Goal: Task Accomplishment & Management: Manage account settings

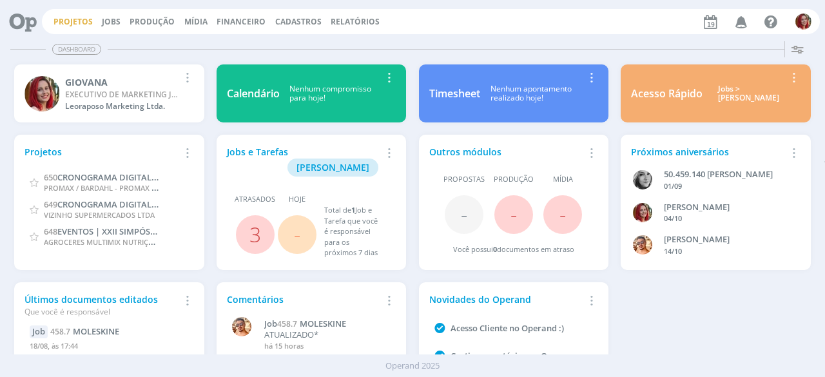
click at [74, 18] on link "Projetos" at bounding box center [72, 21] width 39 height 11
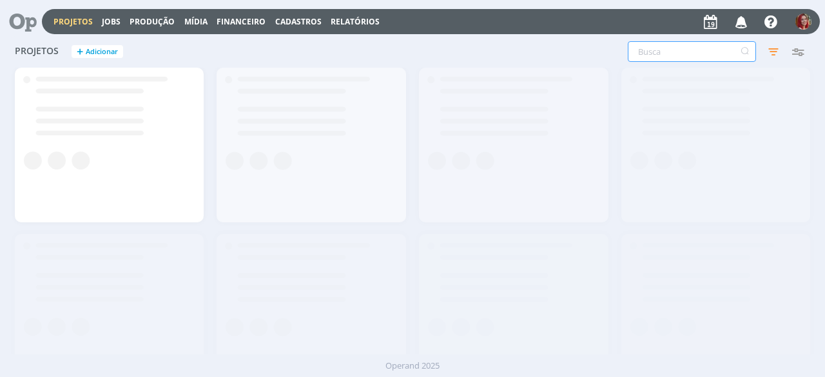
click at [695, 57] on input "text" at bounding box center [692, 51] width 128 height 21
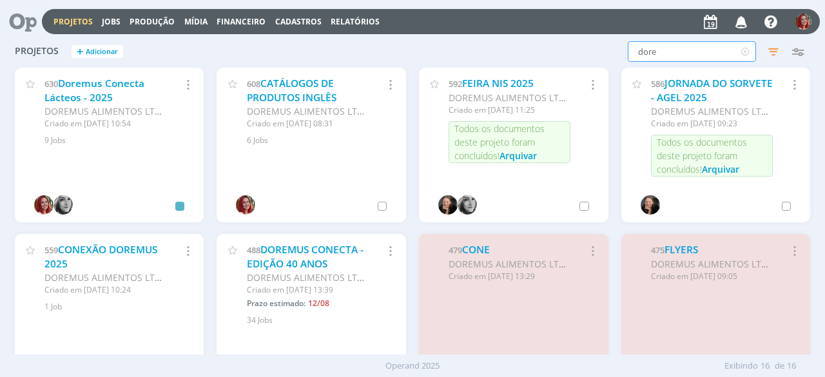
type input "dore"
click at [317, 265] on link "DOREMUS CONECTA - EDIÇÃO 40 ANOS" at bounding box center [305, 257] width 117 height 28
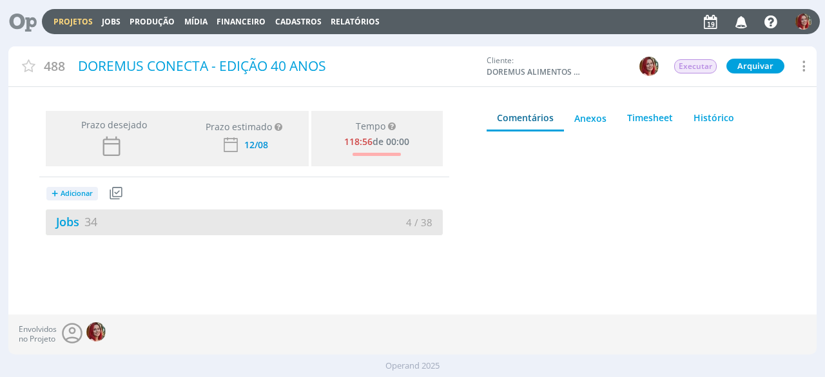
click at [94, 213] on div "Jobs 34" at bounding box center [145, 221] width 199 height 17
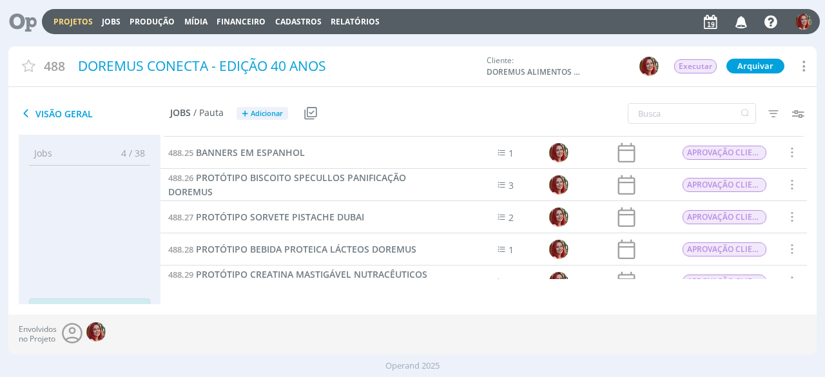
scroll to position [864, 0]
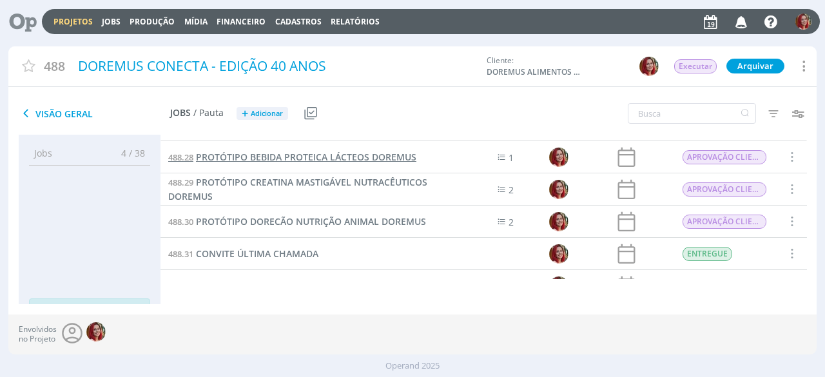
click at [312, 157] on span "PROTÓTIPO BEBIDA PROTEICA LÁCTEOS DOREMUS" at bounding box center [306, 157] width 220 height 12
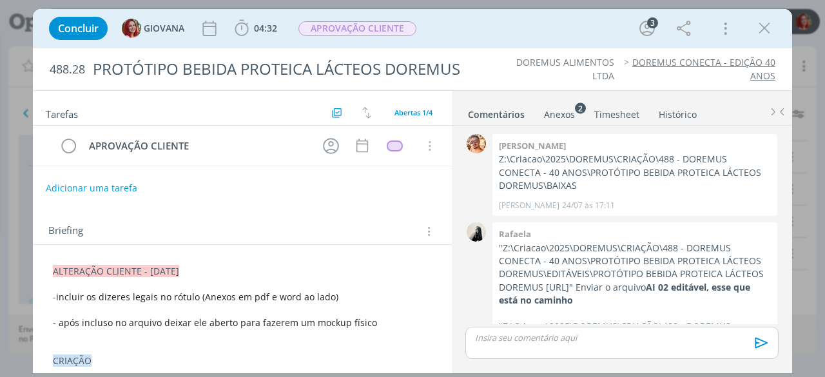
scroll to position [74, 0]
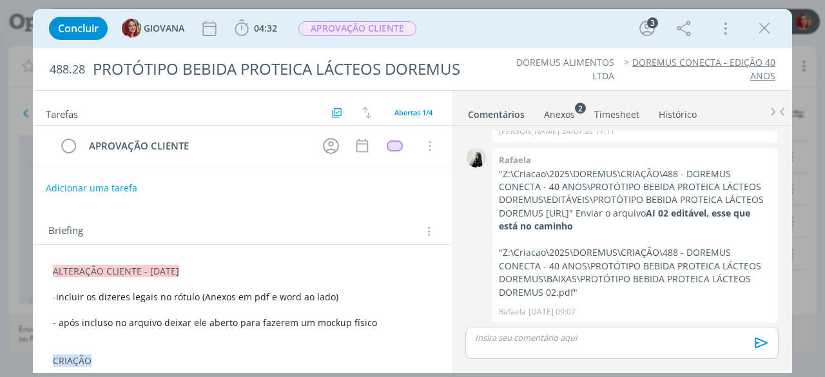
drag, startPoint x: 53, startPoint y: 271, endPoint x: 403, endPoint y: 265, distance: 350.0
click at [403, 265] on p "ALTERAÇÃO CLIENTE - [DATE]" at bounding box center [242, 271] width 379 height 13
copy span "ALTERAÇÃO CLIENTE - [DATE]"
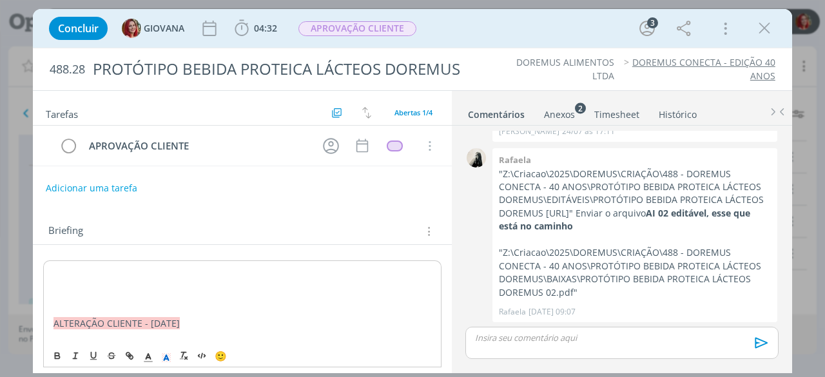
click at [59, 267] on p "dialog" at bounding box center [242, 272] width 378 height 13
drag, startPoint x: 159, startPoint y: 269, endPoint x: 273, endPoint y: 273, distance: 114.8
click at [160, 269] on span "ALTERAÇÃO CLIENTE - [DATE]" at bounding box center [116, 272] width 126 height 12
click at [138, 293] on p "dialog" at bounding box center [242, 297] width 378 height 13
click at [63, 293] on p "dialog" at bounding box center [242, 297] width 379 height 13
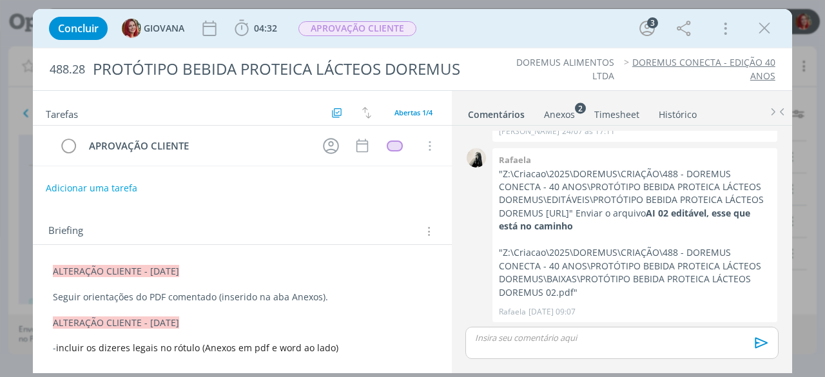
drag, startPoint x: 553, startPoint y: 101, endPoint x: 554, endPoint y: 108, distance: 7.8
click at [554, 102] on ul "Comentários Anexos 2 Timesheet Histórico" at bounding box center [622, 108] width 340 height 35
click at [554, 108] on div "Anexos 2" at bounding box center [559, 114] width 31 height 13
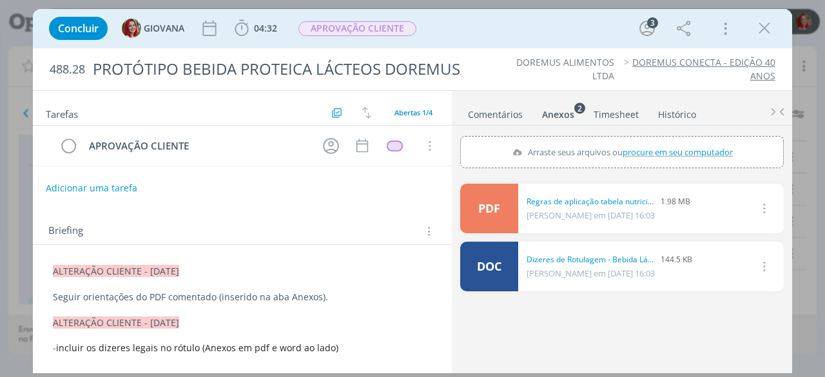
click at [634, 148] on span "procure em seu computador" at bounding box center [678, 152] width 110 height 12
click at [634, 140] on input "Arraste seus arquivos ou procure em seu computador" at bounding box center [622, 138] width 324 height 4
type input "C:\fakepath\PROTÓTIPO BEBIDA PROTEICA LÁCTEOS DOREMUS 02-revisado1.pdf"
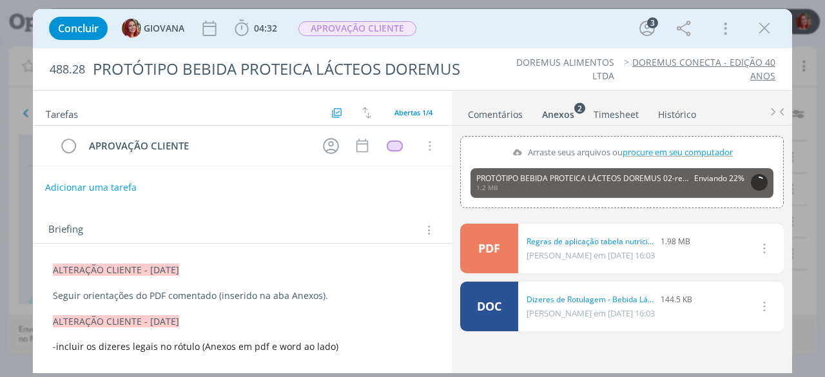
click at [74, 186] on button "Adicionar uma tarefa" at bounding box center [91, 188] width 92 height 22
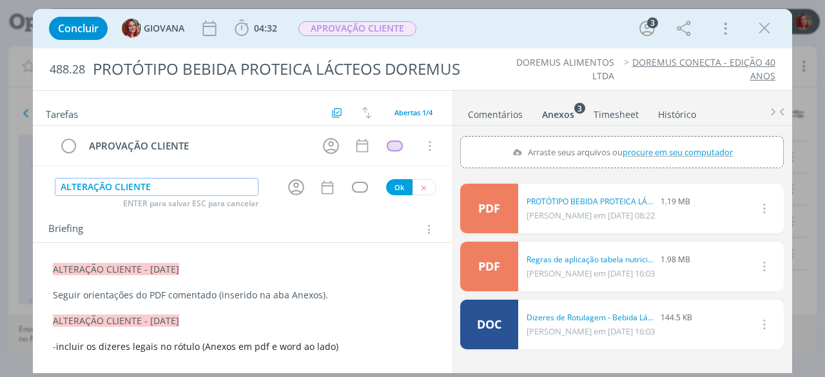
type input "ALTERAÇÃO CLIENTE"
click at [386, 184] on button "Ok" at bounding box center [399, 187] width 26 height 16
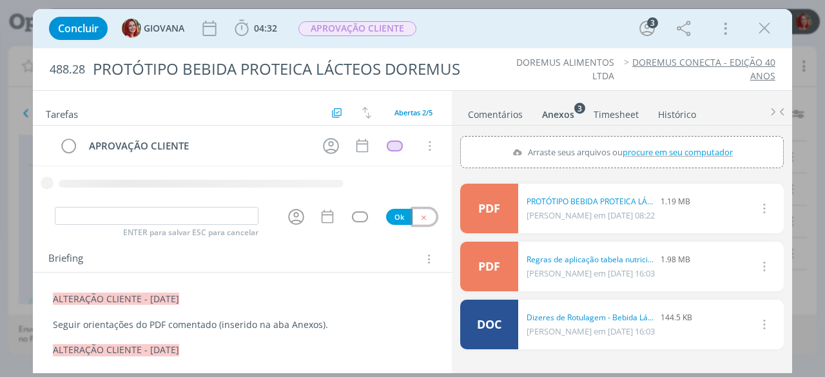
click at [421, 215] on icon "dialog" at bounding box center [424, 217] width 8 height 8
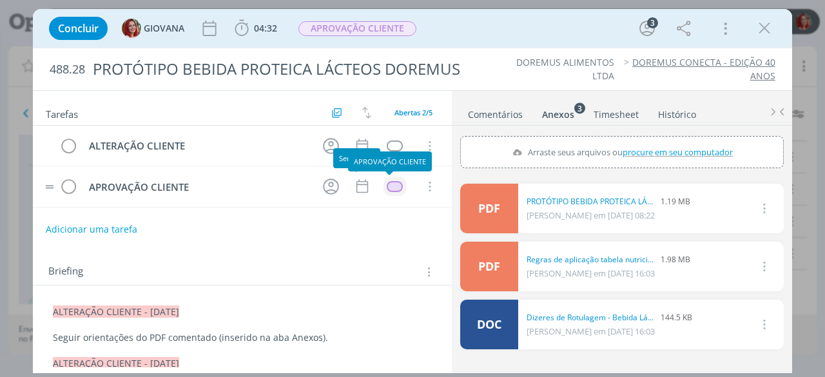
click at [387, 188] on div "dialog" at bounding box center [395, 186] width 16 height 11
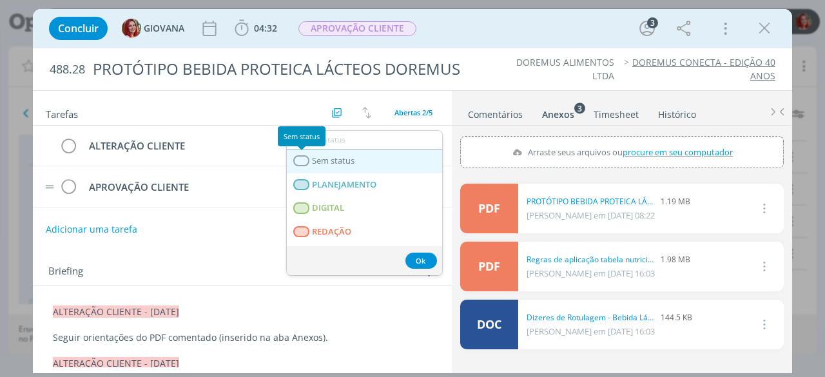
click at [307, 159] on div "dialog" at bounding box center [302, 160] width 16 height 11
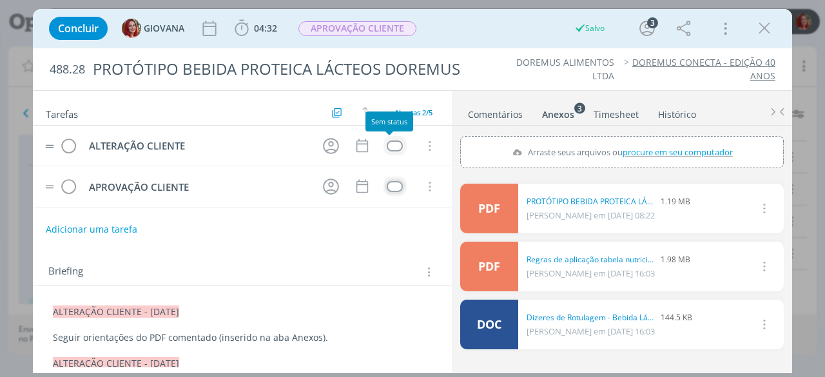
click at [389, 140] on div "dialog" at bounding box center [395, 145] width 16 height 11
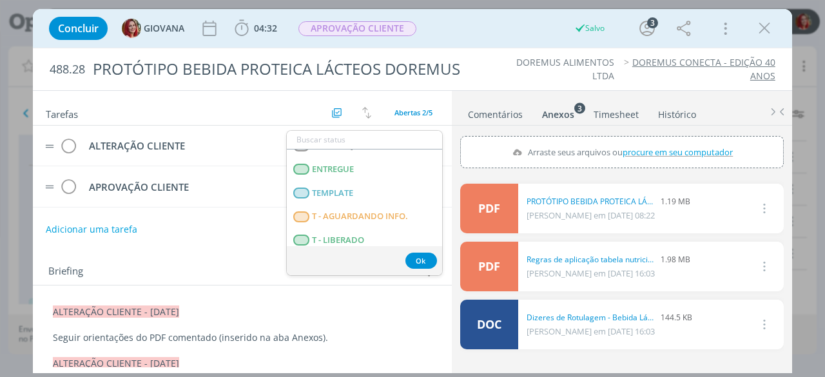
scroll to position [322, 0]
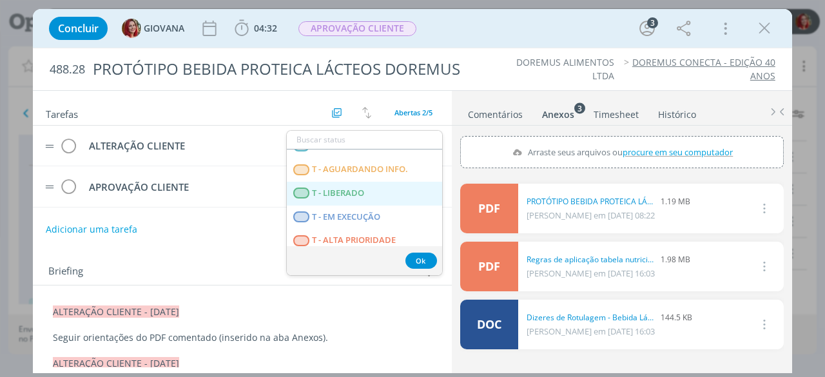
click at [394, 199] on LIBERADO "T - LIBERADO" at bounding box center [364, 194] width 155 height 24
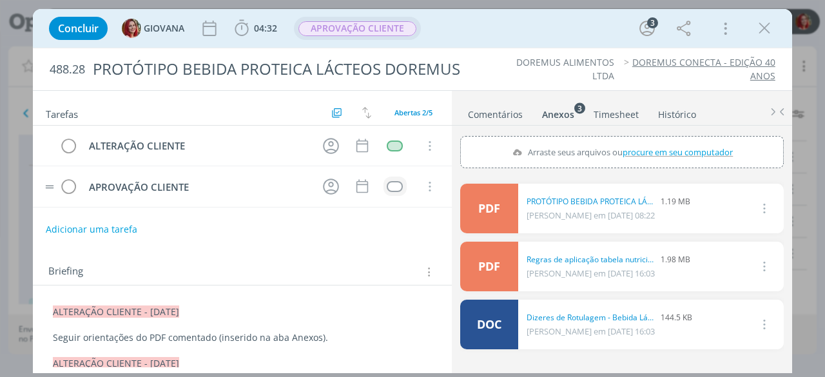
click at [353, 21] on span "APROVAÇÃO CLIENTE" at bounding box center [357, 28] width 118 height 15
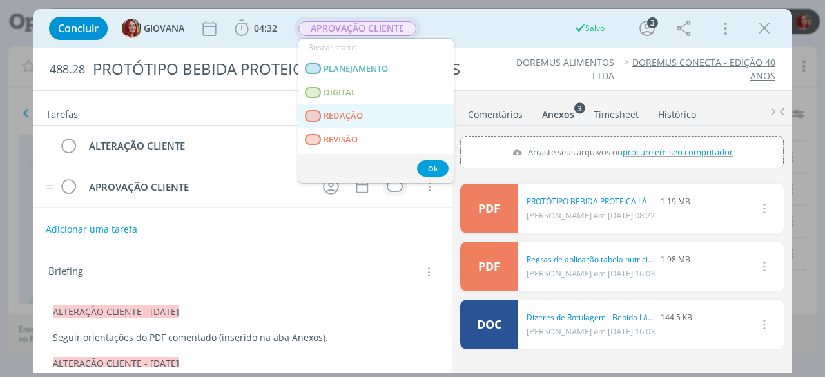
scroll to position [64, 0]
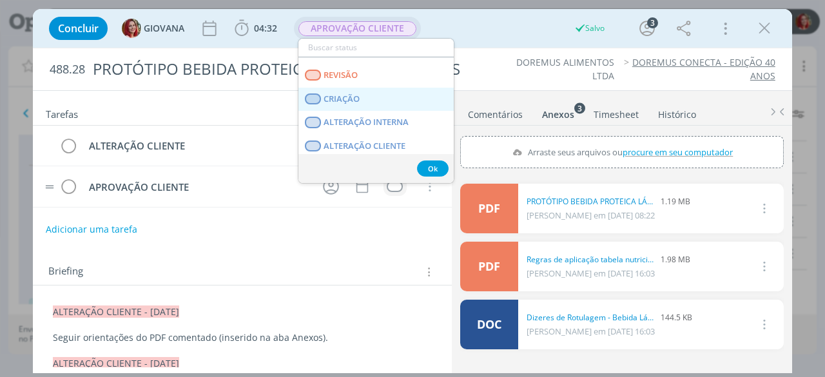
click at [356, 98] on span "CRIAÇÃO" at bounding box center [342, 99] width 36 height 10
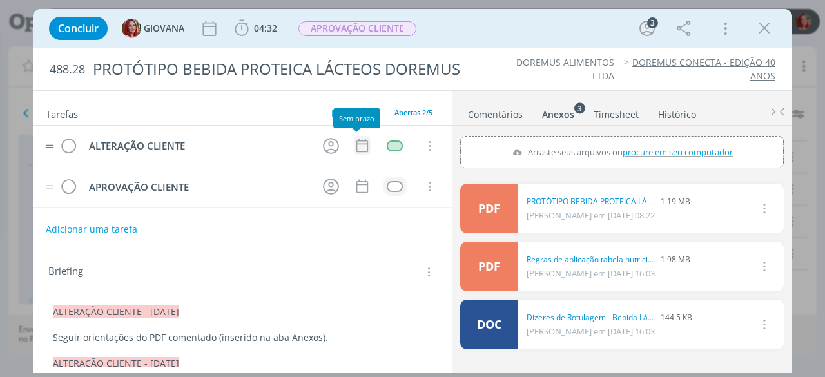
click at [354, 145] on icon "dialog" at bounding box center [362, 145] width 17 height 17
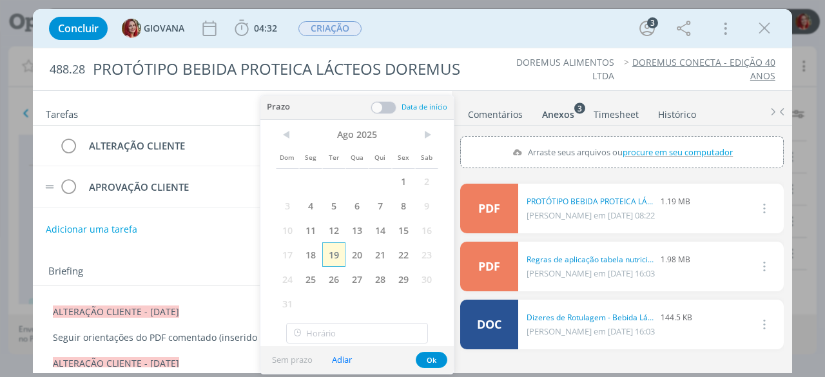
click at [334, 255] on span "19" at bounding box center [333, 254] width 23 height 24
click at [429, 363] on button "Ok" at bounding box center [432, 360] width 32 height 16
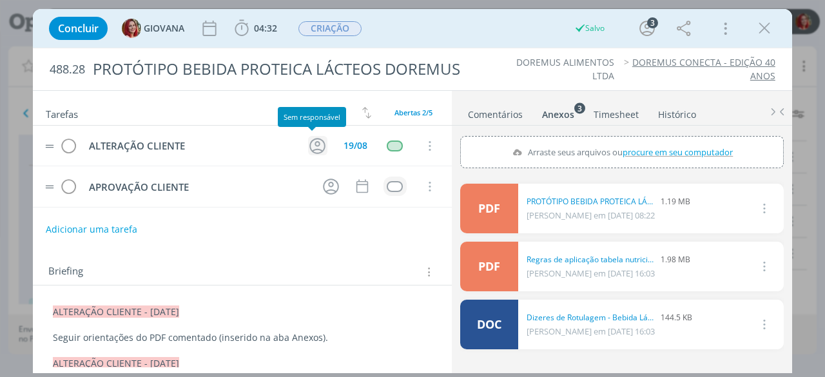
click at [307, 136] on icon "dialog" at bounding box center [317, 146] width 20 height 20
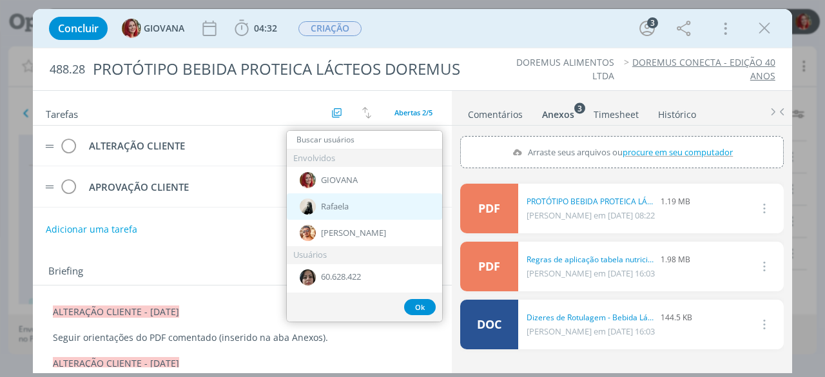
click at [350, 206] on div "Rafaela" at bounding box center [364, 206] width 155 height 26
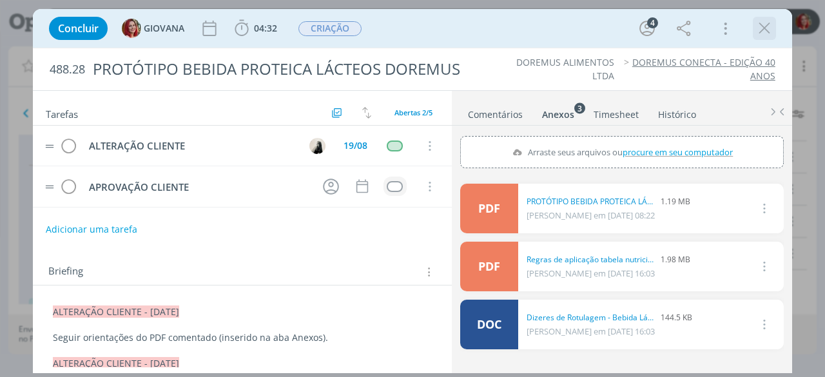
click at [757, 30] on icon "dialog" at bounding box center [764, 28] width 19 height 19
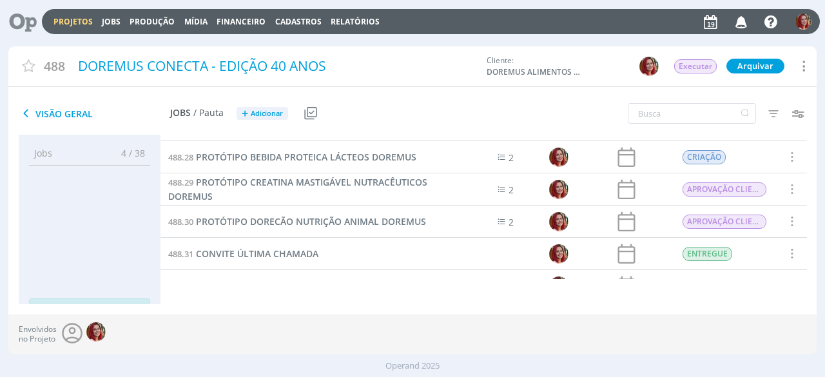
click at [15, 21] on icon at bounding box center [18, 21] width 26 height 25
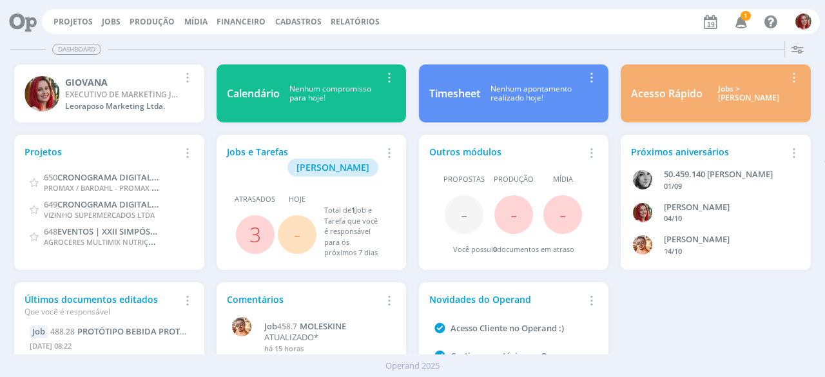
click at [740, 14] on icon "button" at bounding box center [741, 21] width 23 height 22
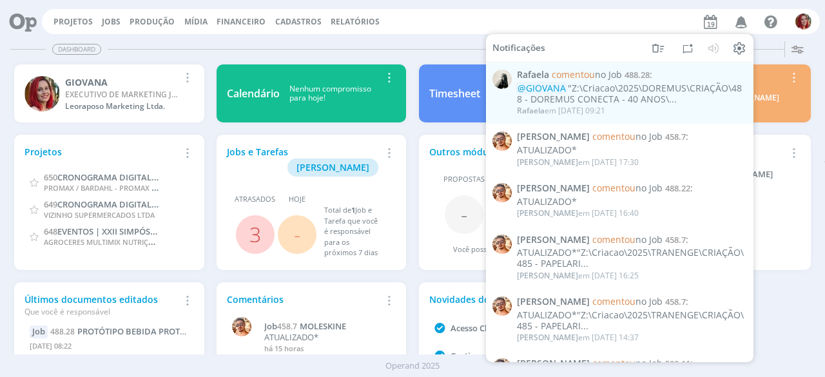
click at [435, 36] on div "Dashboard Salvar Selecione abaixo os cards desejados: Meus Meu Perfil Agenda Ti…" at bounding box center [412, 206] width 825 height 341
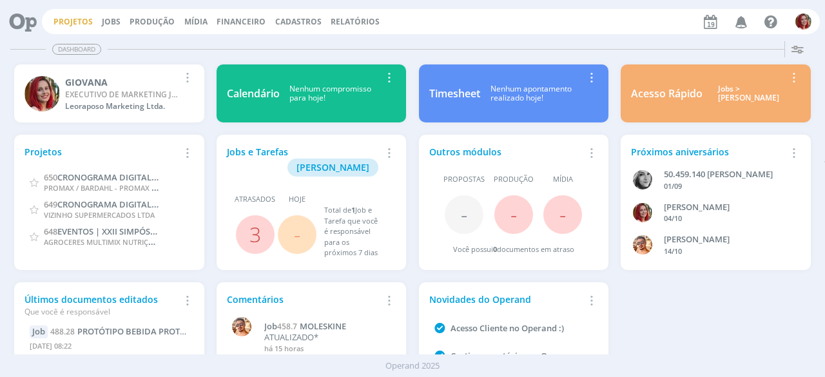
click at [68, 23] on link "Projetos" at bounding box center [72, 21] width 39 height 11
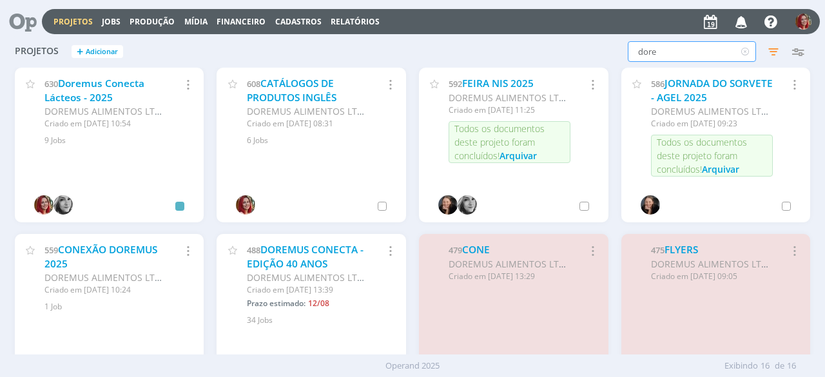
drag, startPoint x: 686, startPoint y: 54, endPoint x: 545, endPoint y: 55, distance: 141.1
click at [546, 55] on div "dore Filtros Filtrar Limpar dore Status Clientes Selecione Data de criação a Si…" at bounding box center [665, 51] width 290 height 21
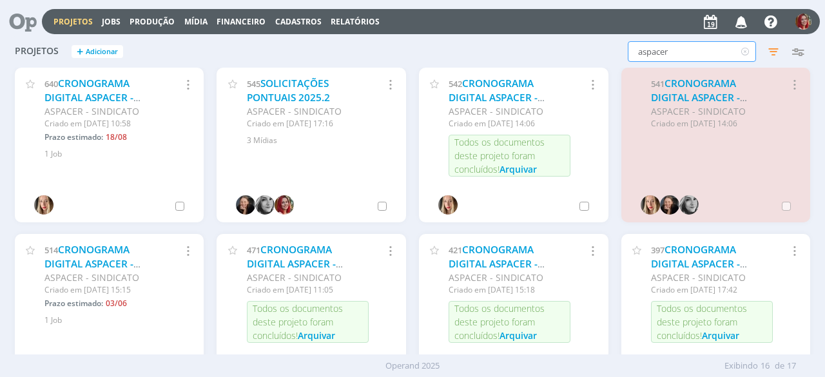
type input "aspacer"
click at [0, 213] on div "Projetos + Adicionar aspacer Filtros Filtrar Limpar aspacer Status Clientes Sel…" at bounding box center [412, 195] width 825 height 318
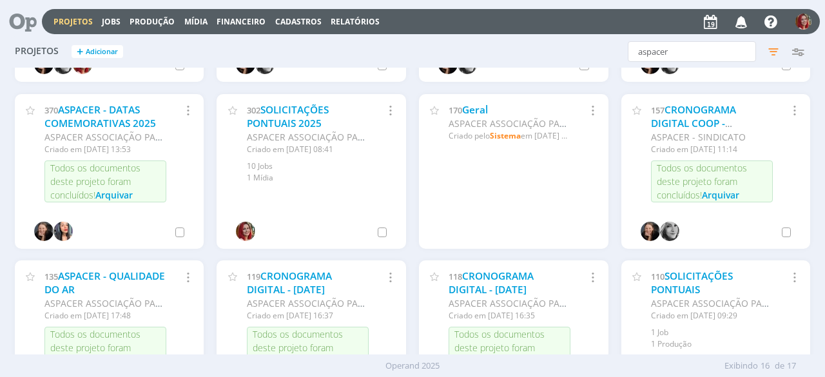
scroll to position [322, 0]
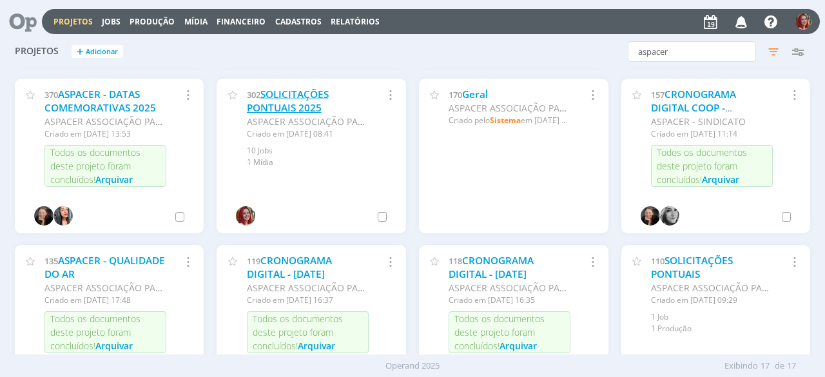
click at [287, 105] on link "SOLICITAÇÕES PONTUAIS 2025" at bounding box center [288, 102] width 82 height 28
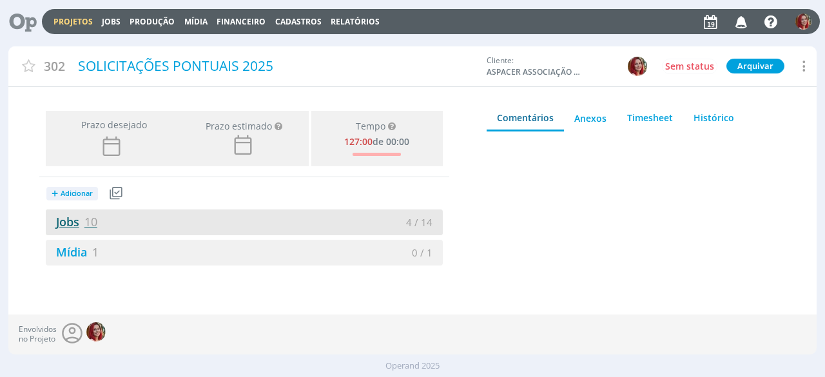
click at [61, 226] on link "Jobs 10" at bounding box center [72, 221] width 52 height 15
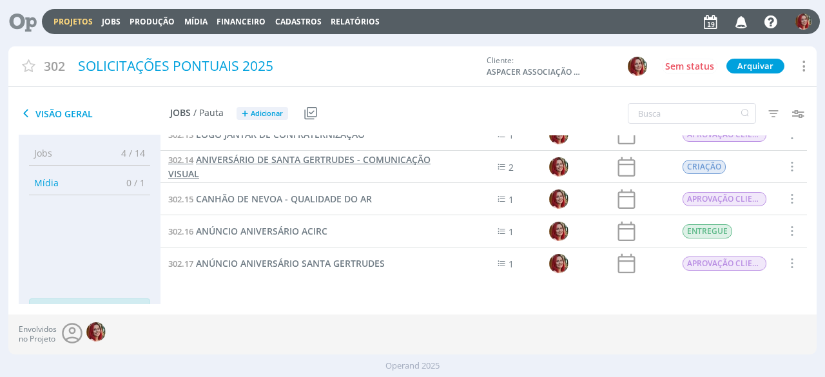
scroll to position [49, 0]
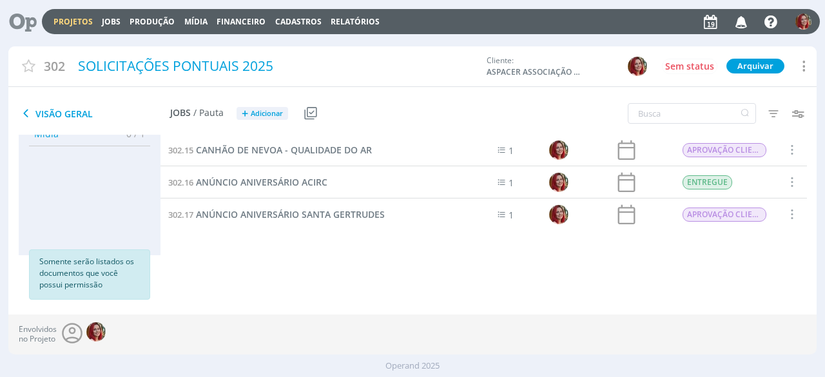
click at [307, 262] on div "Jobs 4 / 14 Propostas 0 / 0 Produção 0 / 0 Mídia 0 / 1 Financeiro 0 / 0 Somente…" at bounding box center [418, 219] width 798 height 169
click at [74, 111] on span "Visão Geral" at bounding box center [94, 113] width 151 height 15
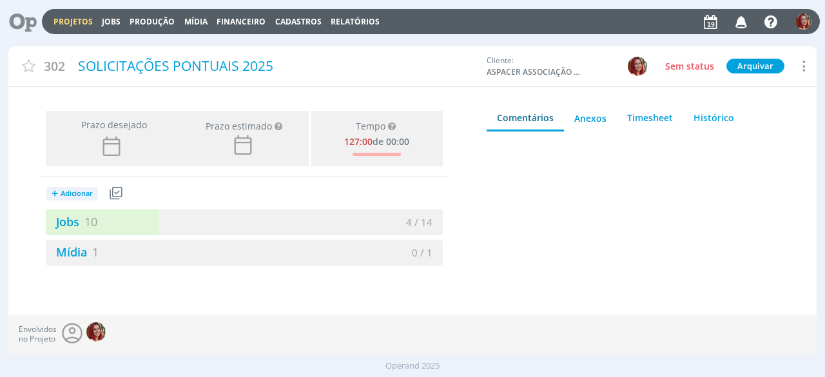
click at [13, 20] on icon at bounding box center [18, 21] width 26 height 25
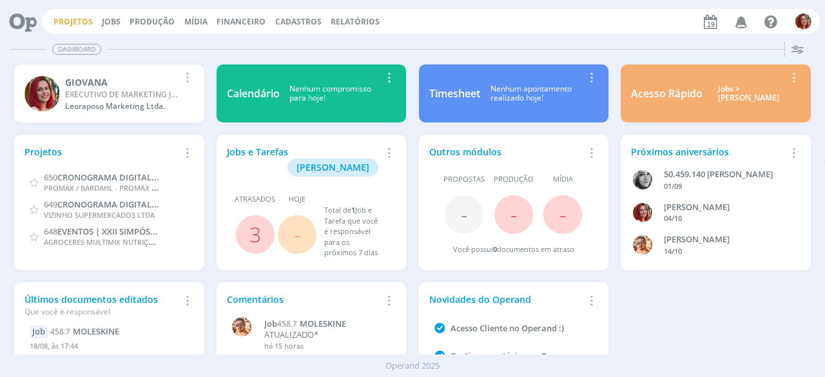
click at [76, 23] on link "Projetos" at bounding box center [72, 21] width 39 height 11
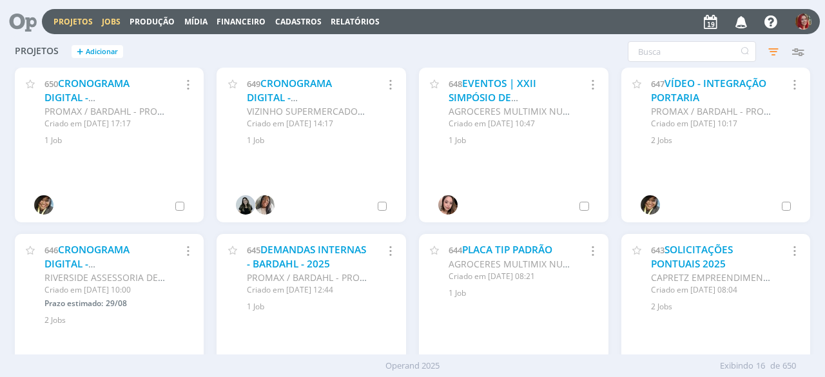
click at [112, 24] on link "Jobs" at bounding box center [111, 21] width 19 height 11
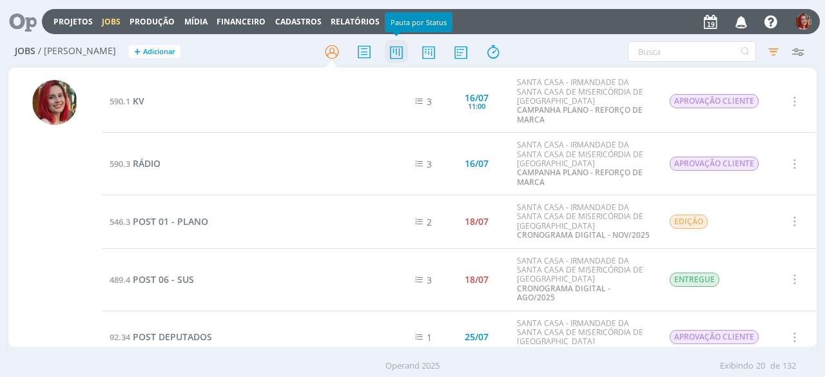
click at [398, 52] on icon at bounding box center [396, 51] width 23 height 25
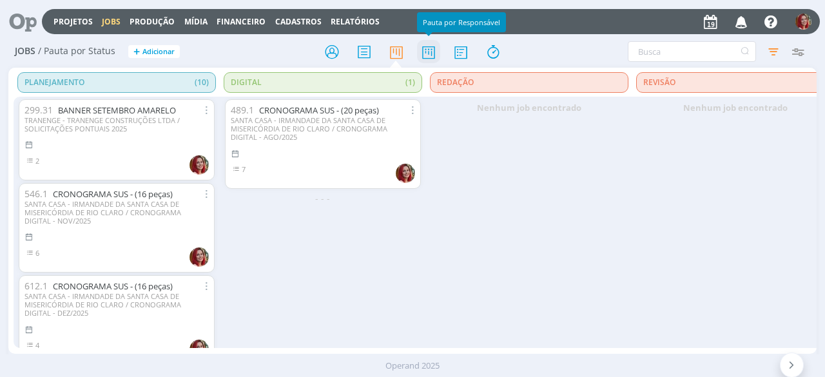
click at [434, 53] on icon at bounding box center [428, 51] width 23 height 25
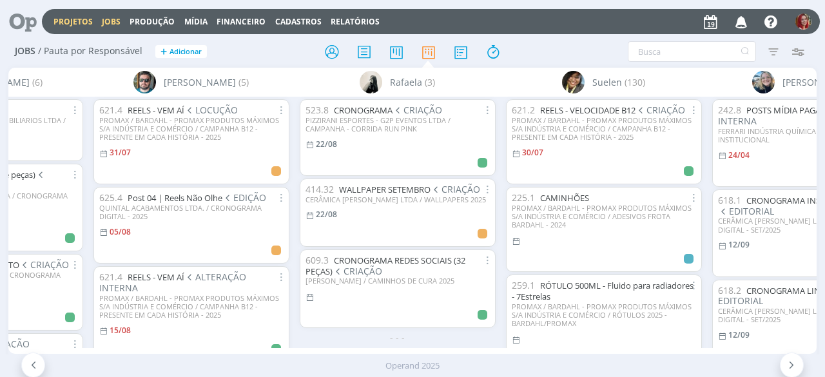
click at [67, 26] on link "Projetos" at bounding box center [72, 21] width 39 height 11
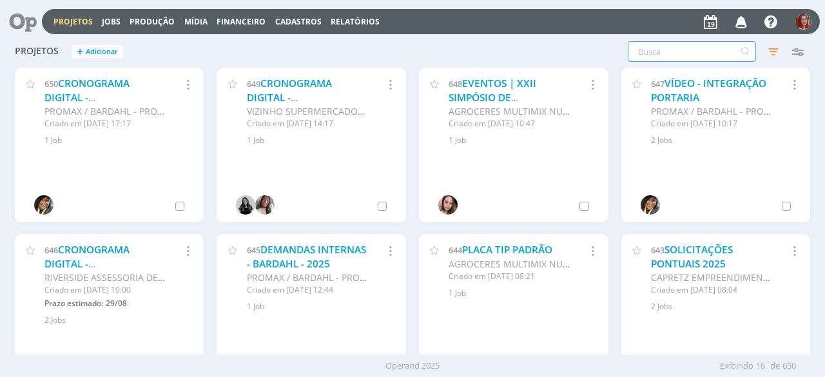
click at [651, 52] on input "text" at bounding box center [692, 51] width 128 height 21
click at [107, 19] on link "Jobs" at bounding box center [111, 21] width 19 height 11
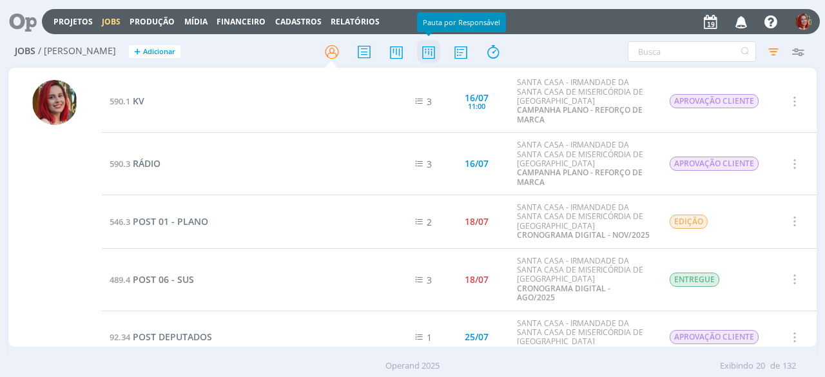
click at [429, 60] on icon at bounding box center [428, 51] width 23 height 25
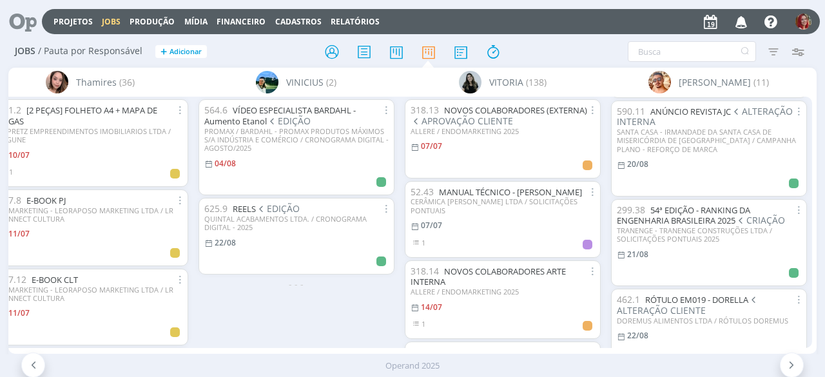
scroll to position [322, 0]
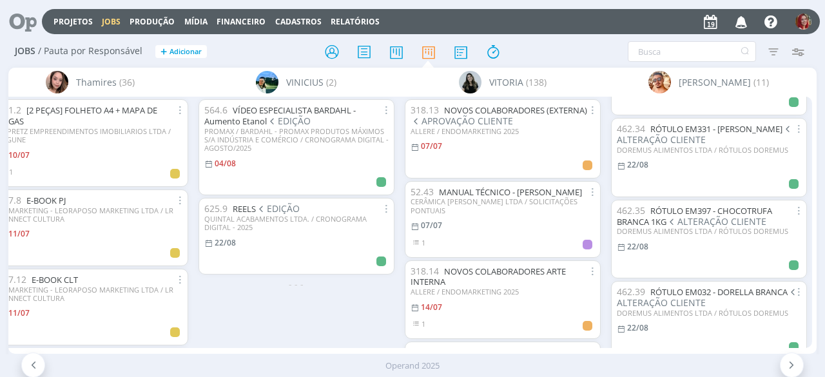
scroll to position [710, 0]
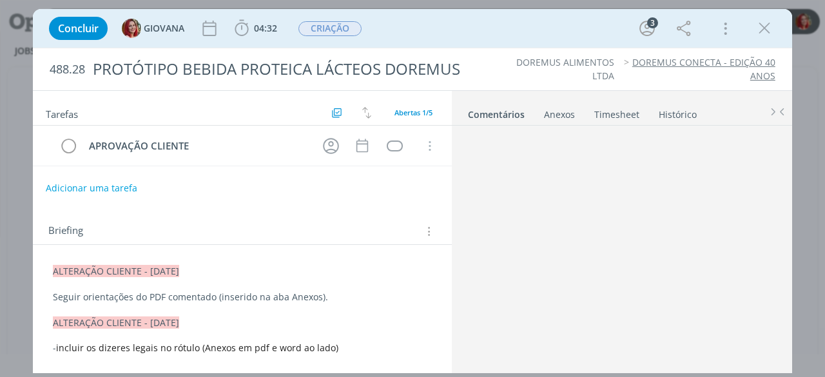
scroll to position [175, 0]
